Goal: Find specific page/section: Find specific page/section

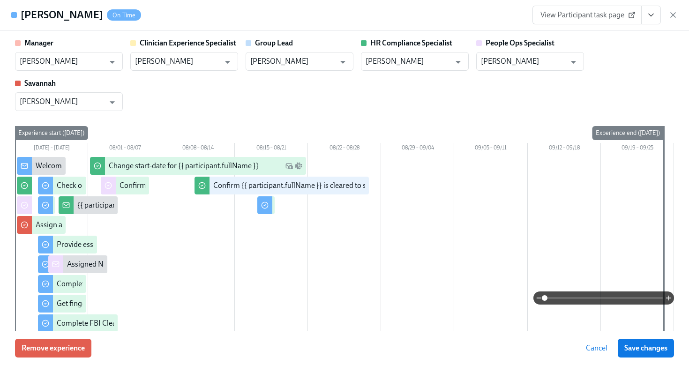
scroll to position [50, 0]
click at [674, 12] on icon "button" at bounding box center [672, 14] width 9 height 9
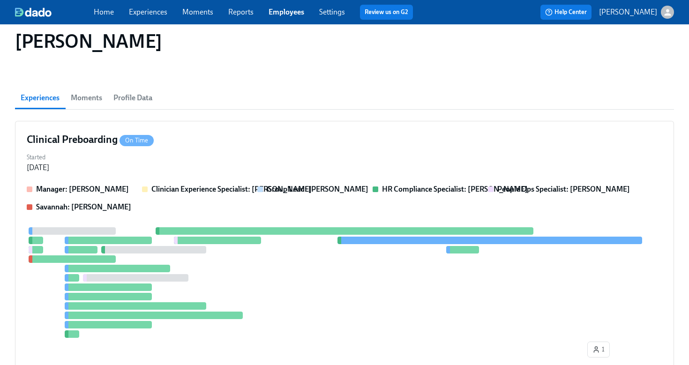
click at [296, 9] on link "Employees" at bounding box center [286, 11] width 36 height 9
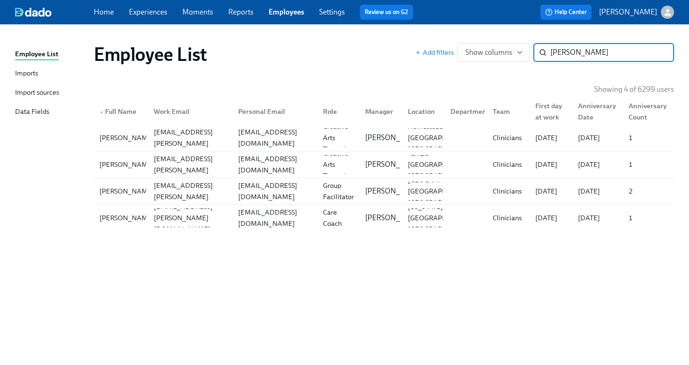
click at [556, 52] on input "[PERSON_NAME]" at bounding box center [612, 52] width 124 height 19
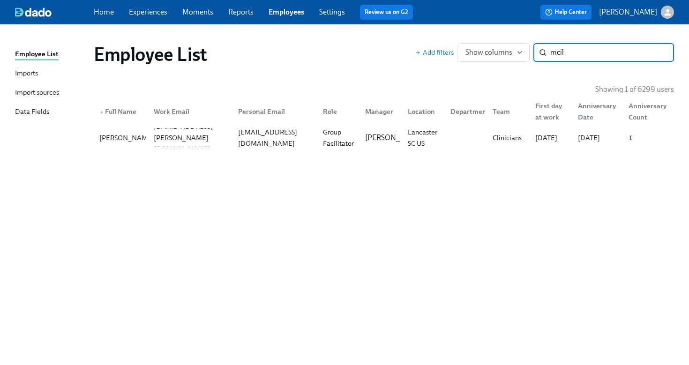
type input "mcil"
